Goal: Task Accomplishment & Management: Use online tool/utility

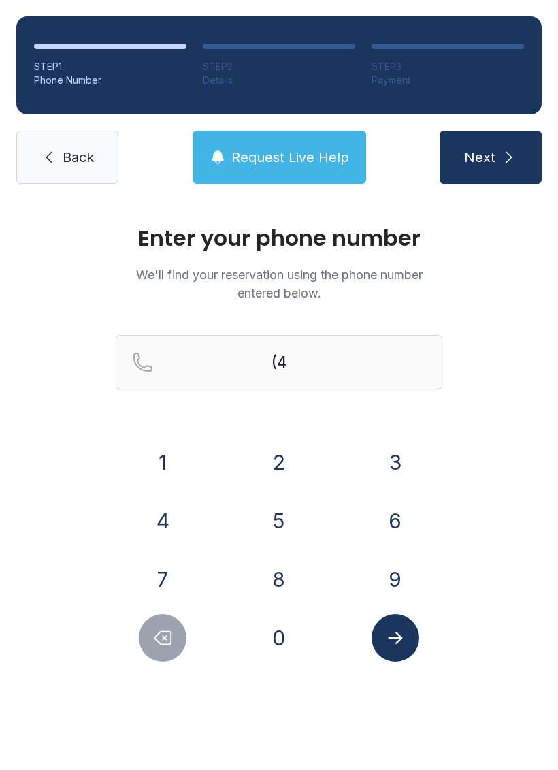
click at [291, 651] on button "0" at bounding box center [279, 638] width 48 height 48
click at [168, 528] on button "4" at bounding box center [163, 521] width 48 height 48
click at [274, 464] on button "2" at bounding box center [279, 463] width 48 height 48
click at [273, 458] on button "2" at bounding box center [279, 463] width 48 height 48
click at [398, 529] on button "6" at bounding box center [396, 521] width 48 height 48
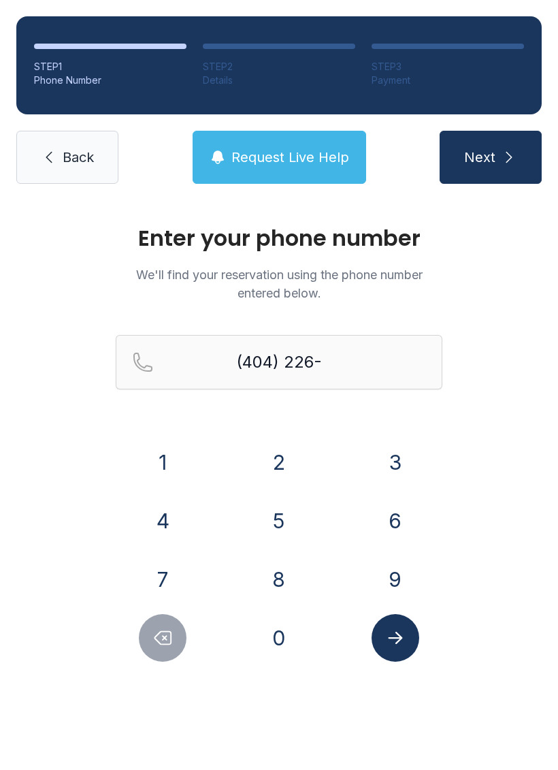
click at [173, 462] on button "1" at bounding box center [163, 463] width 48 height 48
click at [163, 519] on button "4" at bounding box center [163, 521] width 48 height 48
click at [174, 473] on button "1" at bounding box center [163, 463] width 48 height 48
click at [282, 519] on button "5" at bounding box center [279, 521] width 48 height 48
click at [505, 162] on icon "submit" at bounding box center [509, 157] width 16 height 16
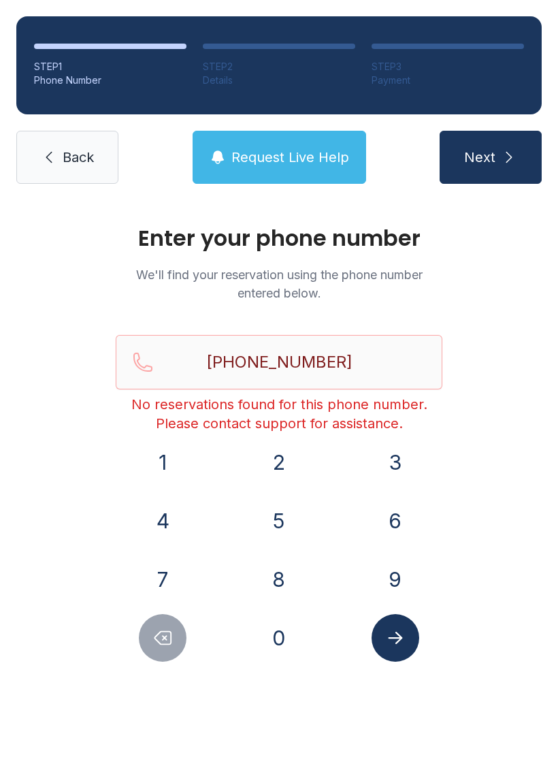
click at [387, 578] on button "9" at bounding box center [396, 580] width 48 height 48
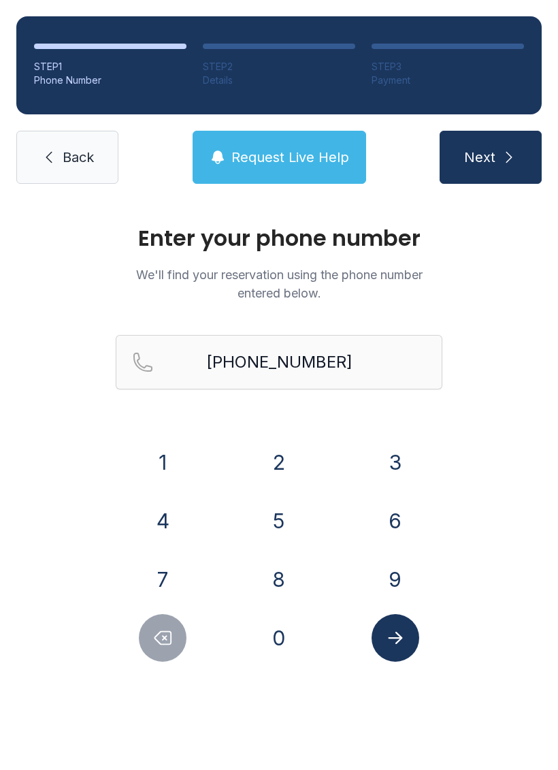
click at [150, 635] on button "Delete number" at bounding box center [163, 638] width 48 height 48
click at [149, 635] on button "Delete number" at bounding box center [163, 638] width 48 height 48
click at [150, 628] on button "Delete number" at bounding box center [163, 638] width 48 height 48
click at [155, 629] on icon "Delete number" at bounding box center [163, 638] width 20 height 20
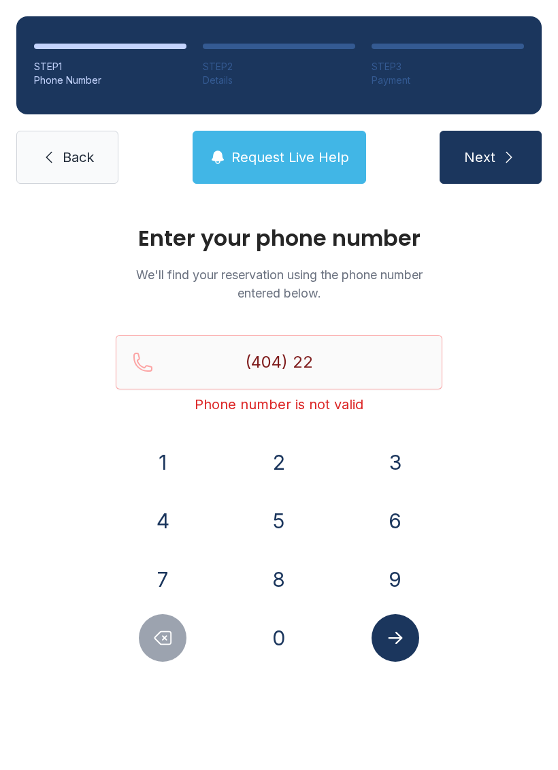
click at [155, 628] on icon "Delete number" at bounding box center [163, 638] width 20 height 20
click at [153, 626] on button "Delete number" at bounding box center [163, 638] width 48 height 48
click at [150, 623] on button "Delete number" at bounding box center [163, 638] width 48 height 48
type input "(4"
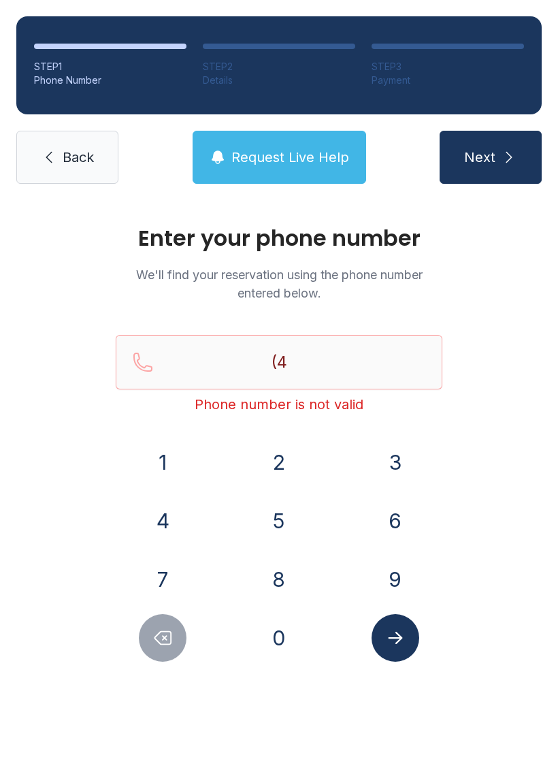
click at [150, 622] on button "Delete number" at bounding box center [163, 638] width 48 height 48
click at [144, 625] on button "Delete number" at bounding box center [163, 638] width 48 height 48
click at [392, 567] on button "9" at bounding box center [396, 580] width 48 height 48
click at [171, 538] on button "4" at bounding box center [163, 521] width 48 height 48
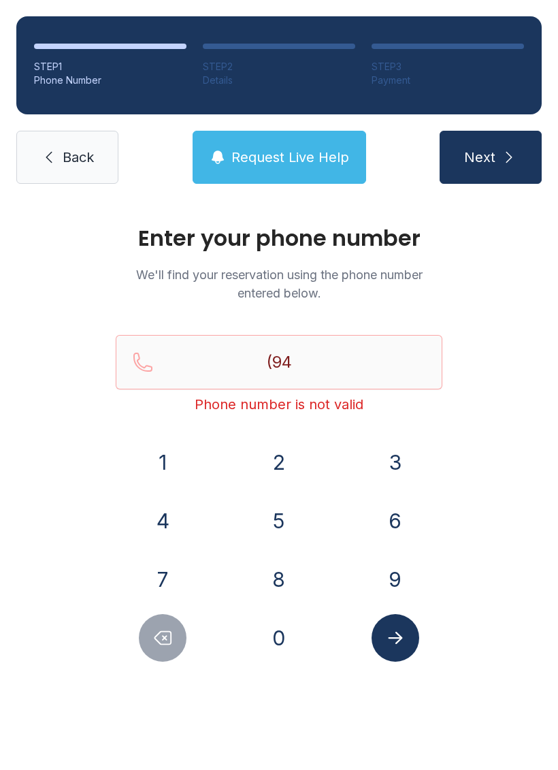
click at [264, 520] on button "5" at bounding box center [279, 521] width 48 height 48
click at [286, 462] on button "2" at bounding box center [279, 463] width 48 height 48
click at [284, 585] on button "8" at bounding box center [279, 580] width 48 height 48
click at [396, 586] on button "9" at bounding box center [396, 580] width 48 height 48
click at [172, 581] on button "7" at bounding box center [163, 580] width 48 height 48
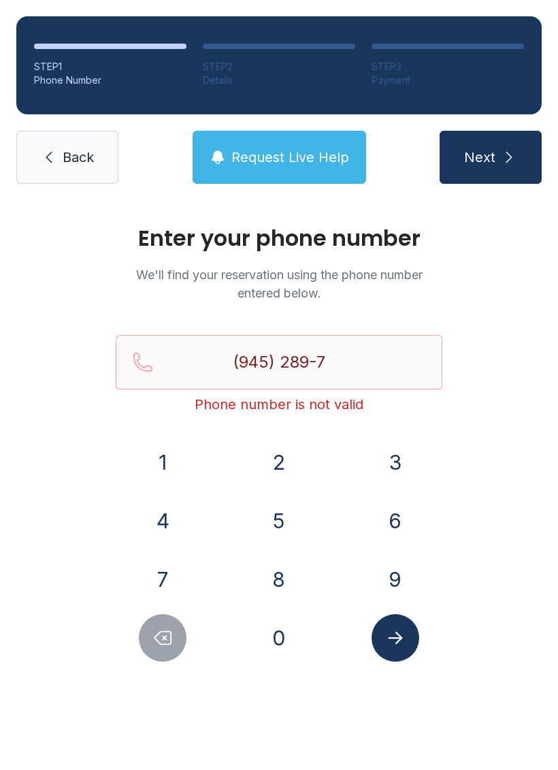
click at [171, 520] on button "4" at bounding box center [163, 521] width 48 height 48
click at [400, 584] on button "9" at bounding box center [396, 580] width 48 height 48
click at [181, 477] on button "1" at bounding box center [163, 463] width 48 height 48
click at [409, 647] on button "Submit lookup form" at bounding box center [396, 638] width 48 height 48
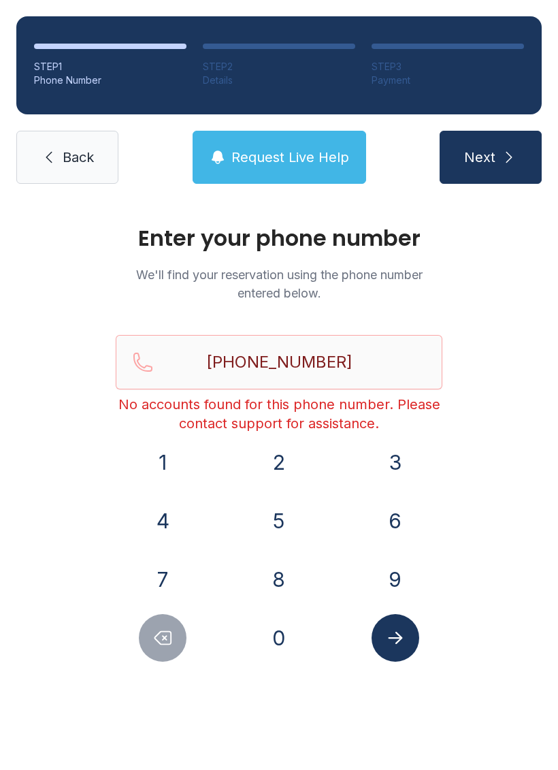
click at [172, 630] on icon "Delete number" at bounding box center [163, 638] width 20 height 20
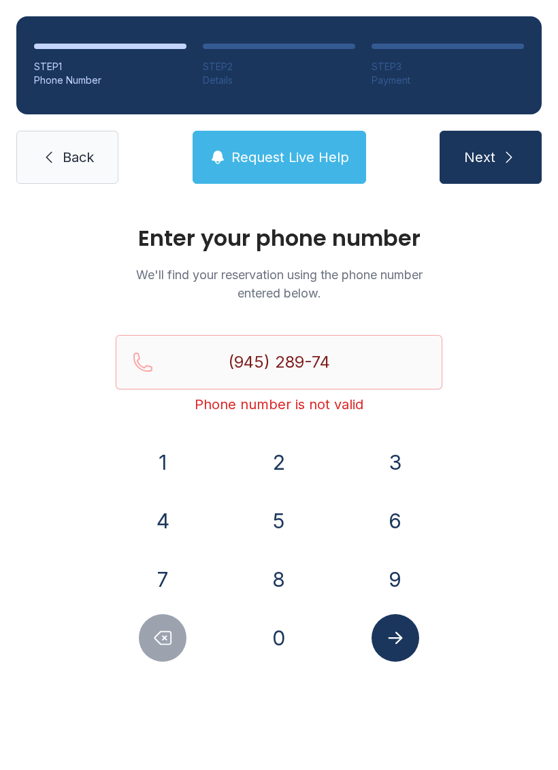
click at [164, 629] on icon "Delete number" at bounding box center [163, 638] width 20 height 20
click at [172, 626] on button "Delete number" at bounding box center [163, 638] width 48 height 48
click at [165, 630] on icon "Delete number" at bounding box center [163, 638] width 20 height 20
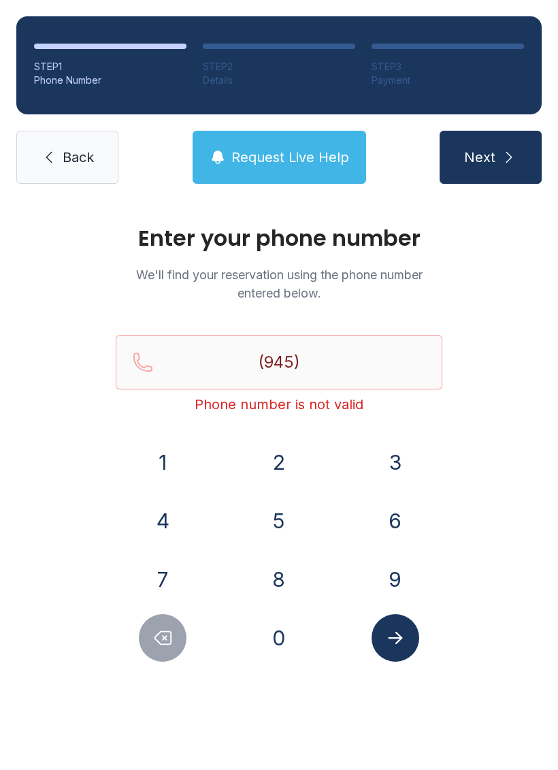
click at [164, 630] on icon "Delete number" at bounding box center [163, 638] width 20 height 20
click at [165, 634] on icon "Delete number" at bounding box center [163, 638] width 20 height 20
type input "(9"
click at [165, 634] on icon "Delete number" at bounding box center [163, 638] width 20 height 20
click at [170, 641] on icon "Delete number" at bounding box center [163, 638] width 20 height 20
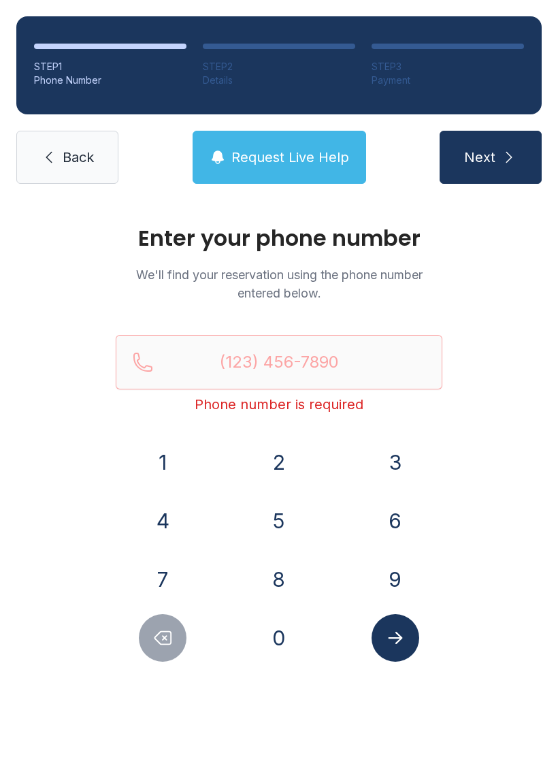
click at [169, 641] on icon "Delete number" at bounding box center [163, 638] width 20 height 20
